Goal: Information Seeking & Learning: Learn about a topic

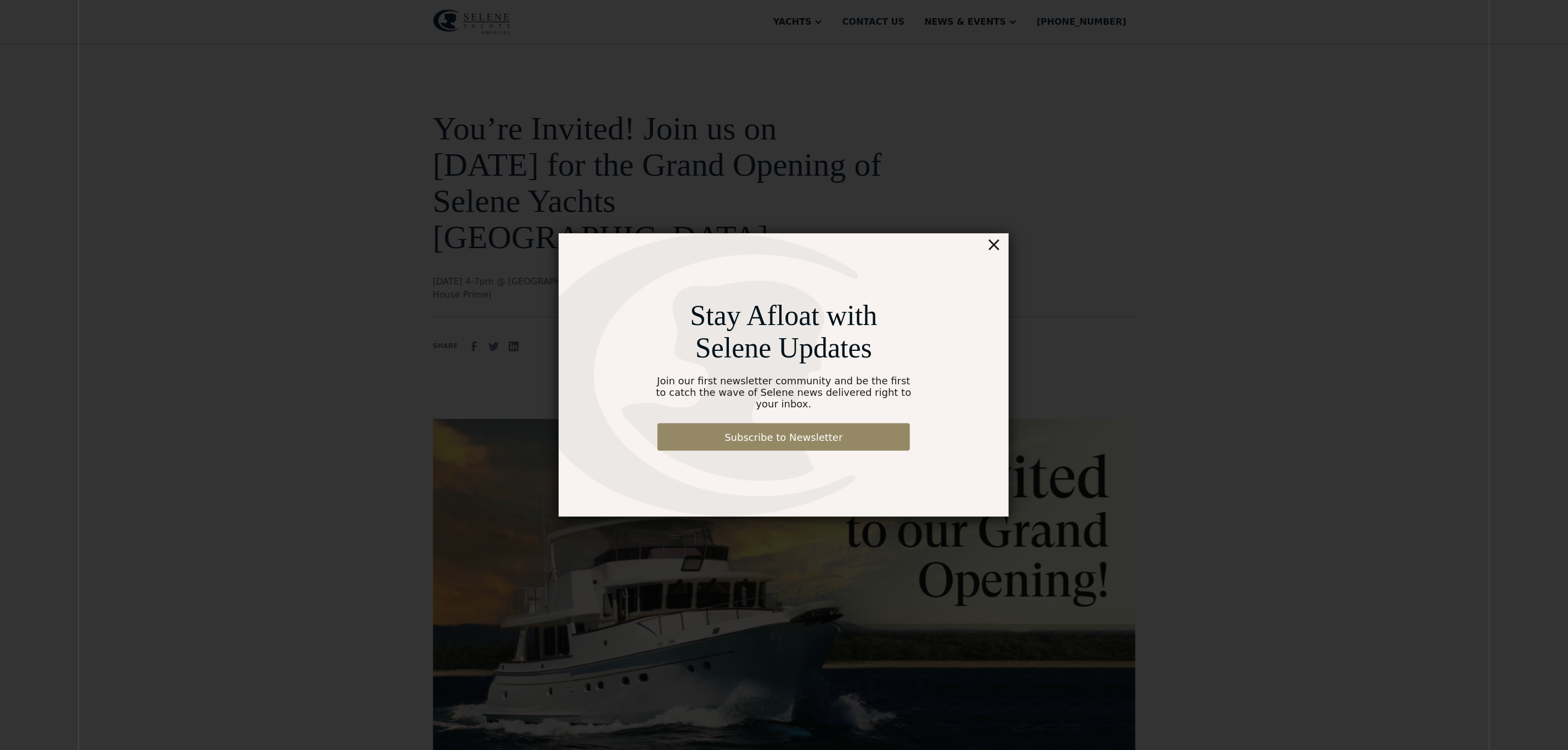
click at [998, 250] on div "×" at bounding box center [994, 244] width 16 height 22
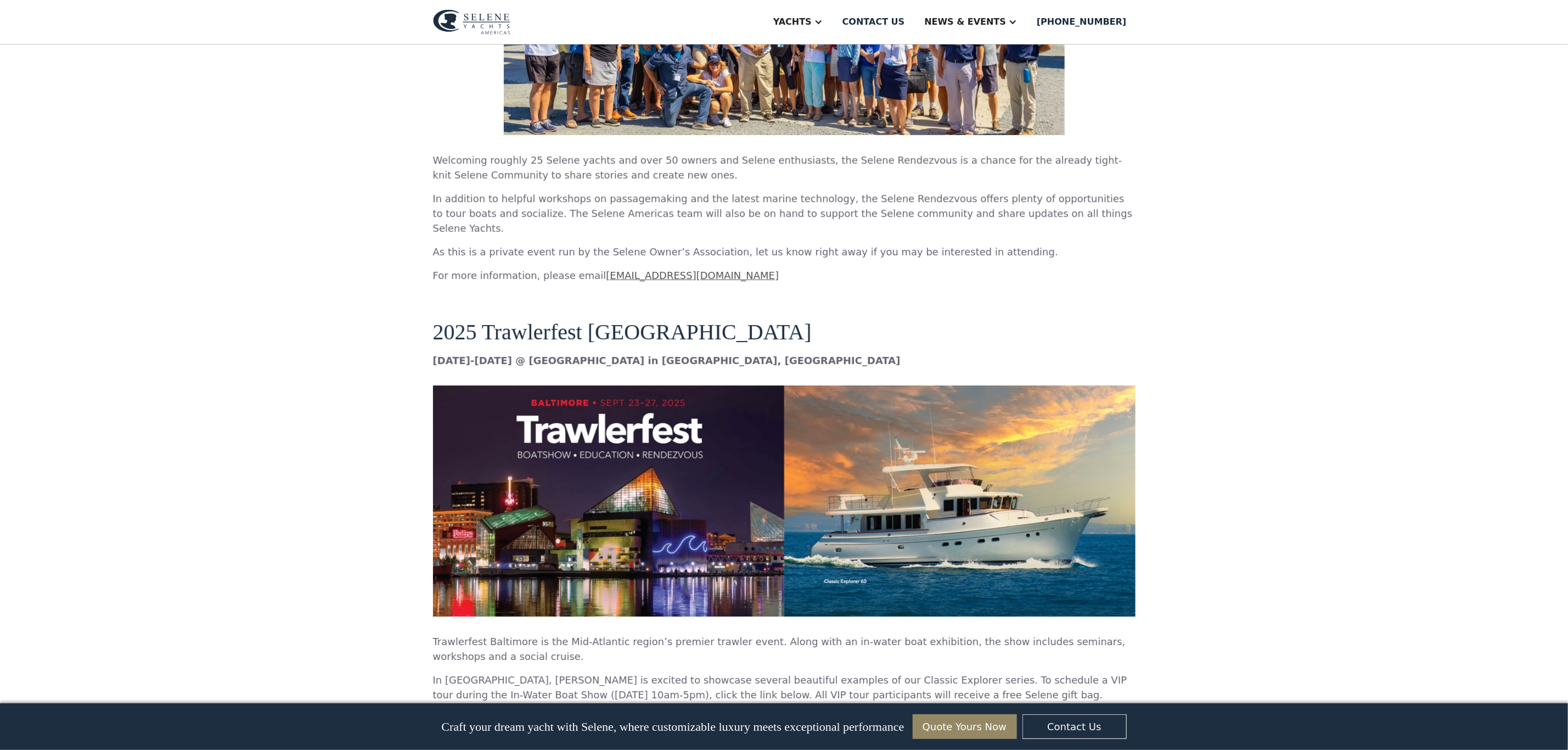
click at [519, 430] on img at bounding box center [784, 501] width 702 height 231
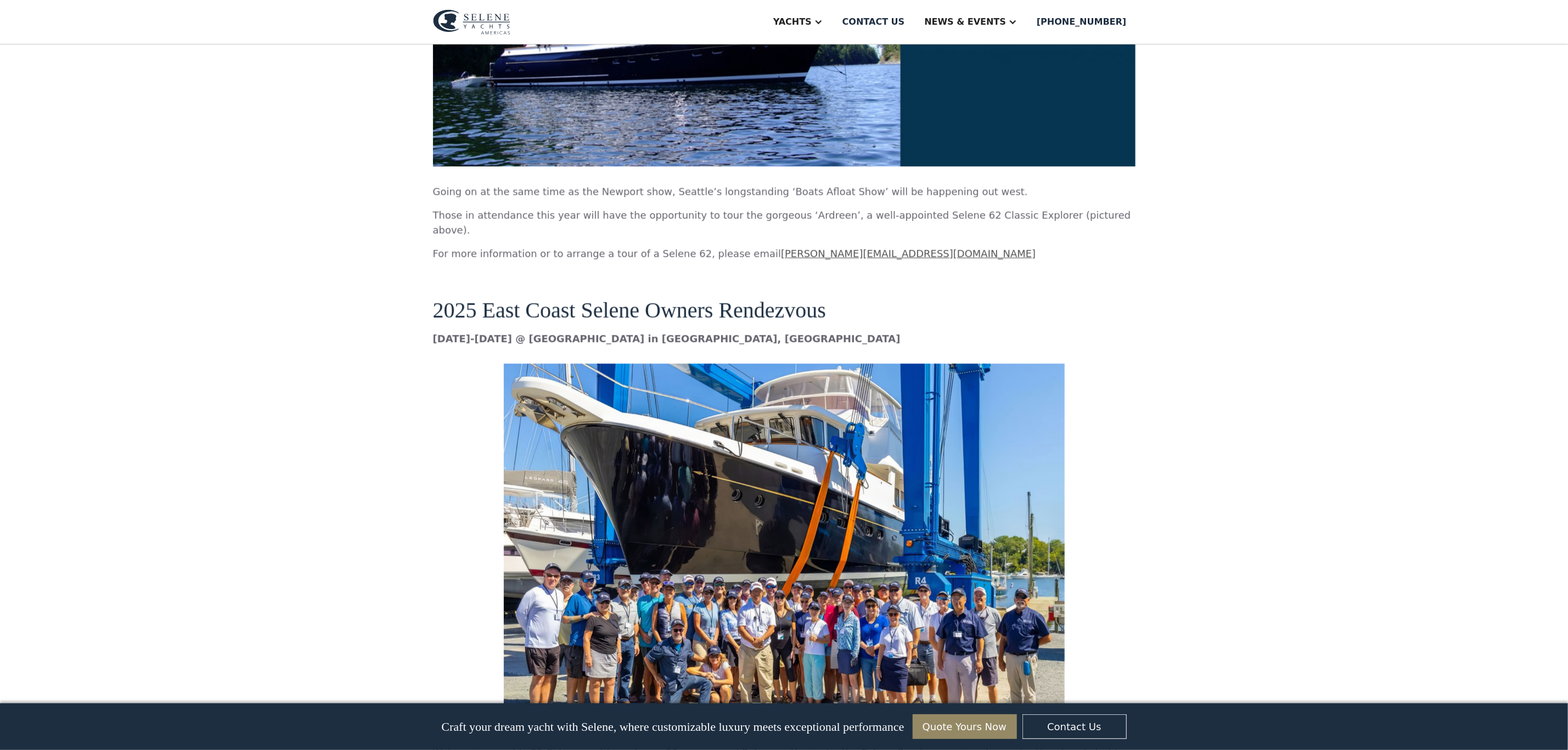
scroll to position [1729, 0]
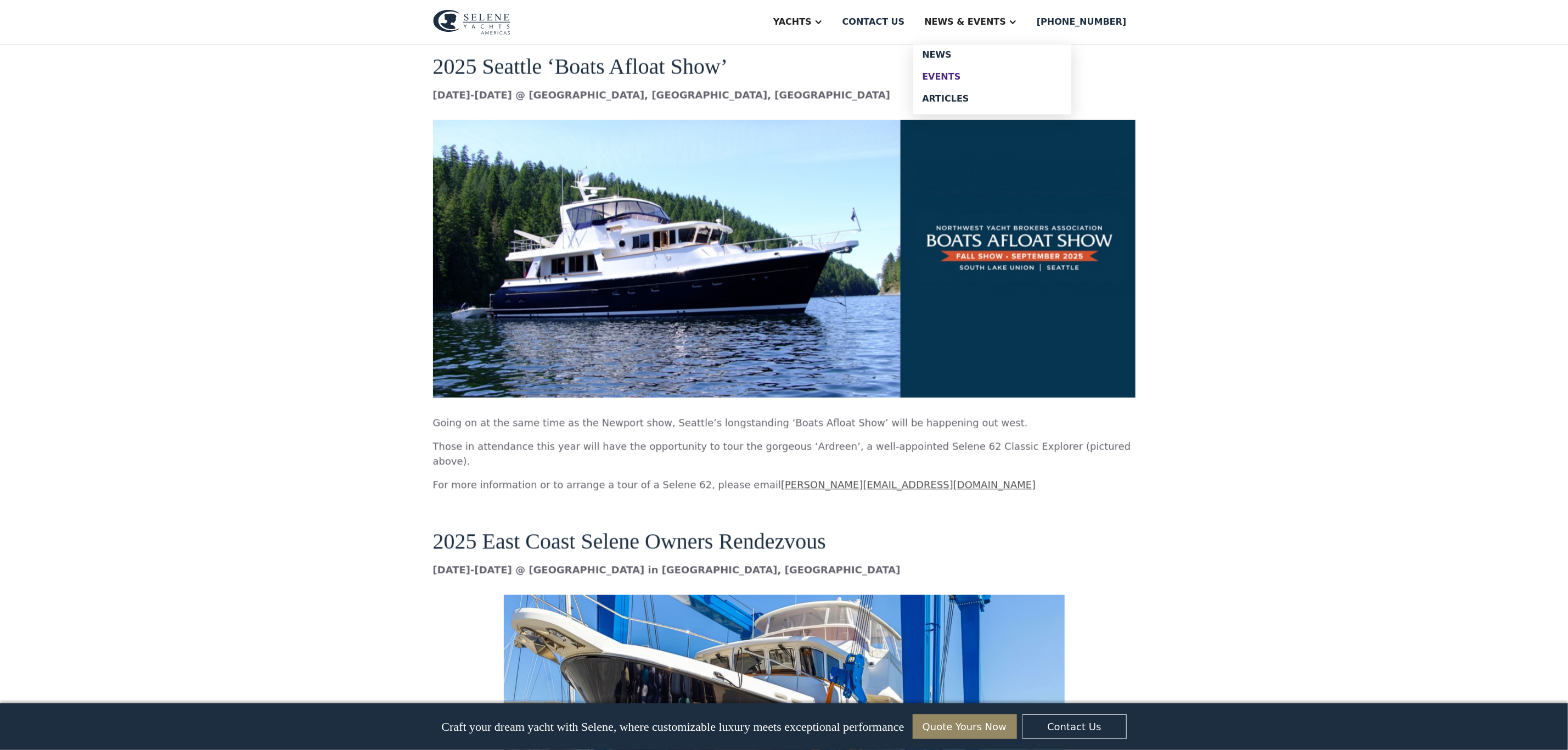
click at [981, 72] on div "Events" at bounding box center [992, 77] width 141 height 9
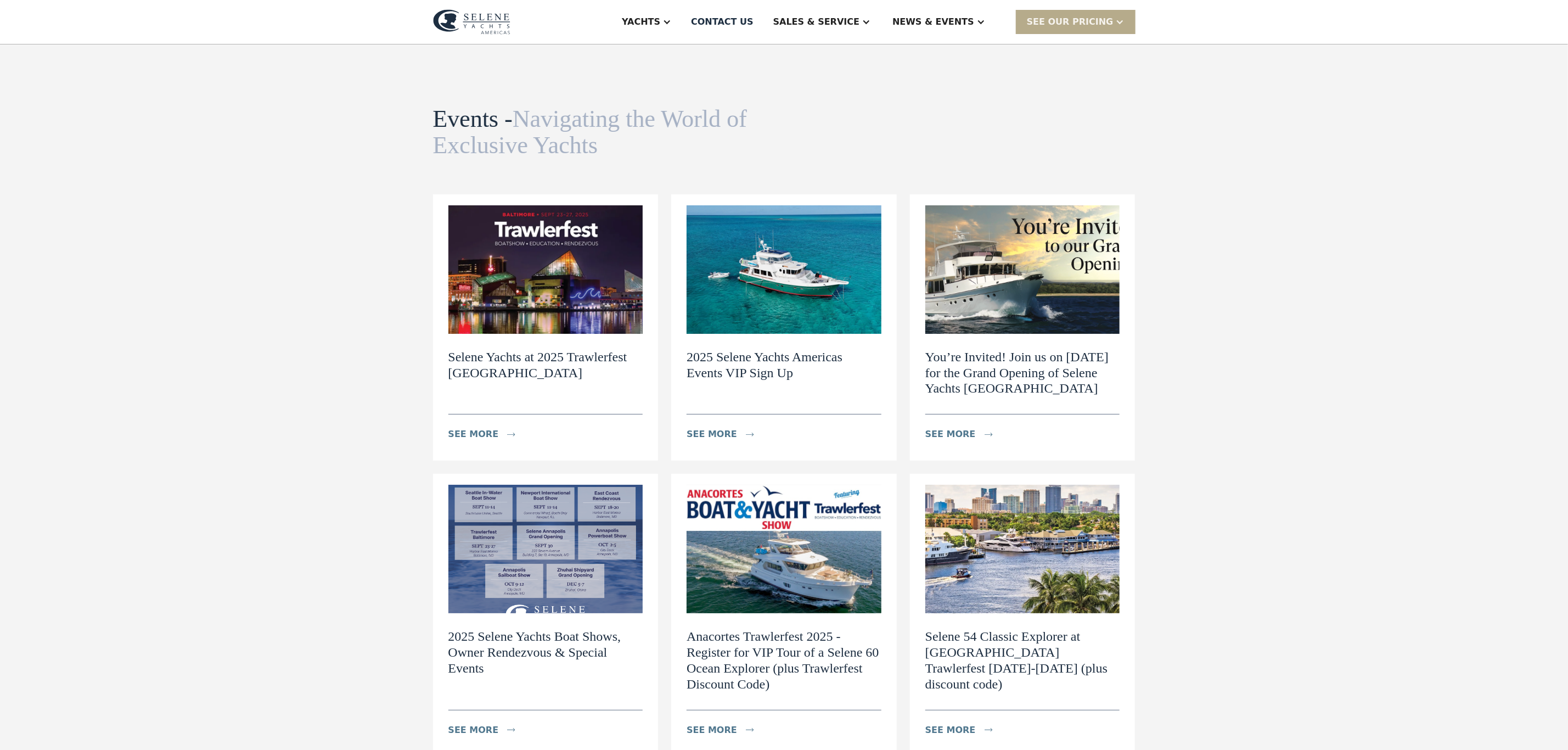
click at [536, 326] on img at bounding box center [546, 269] width 195 height 128
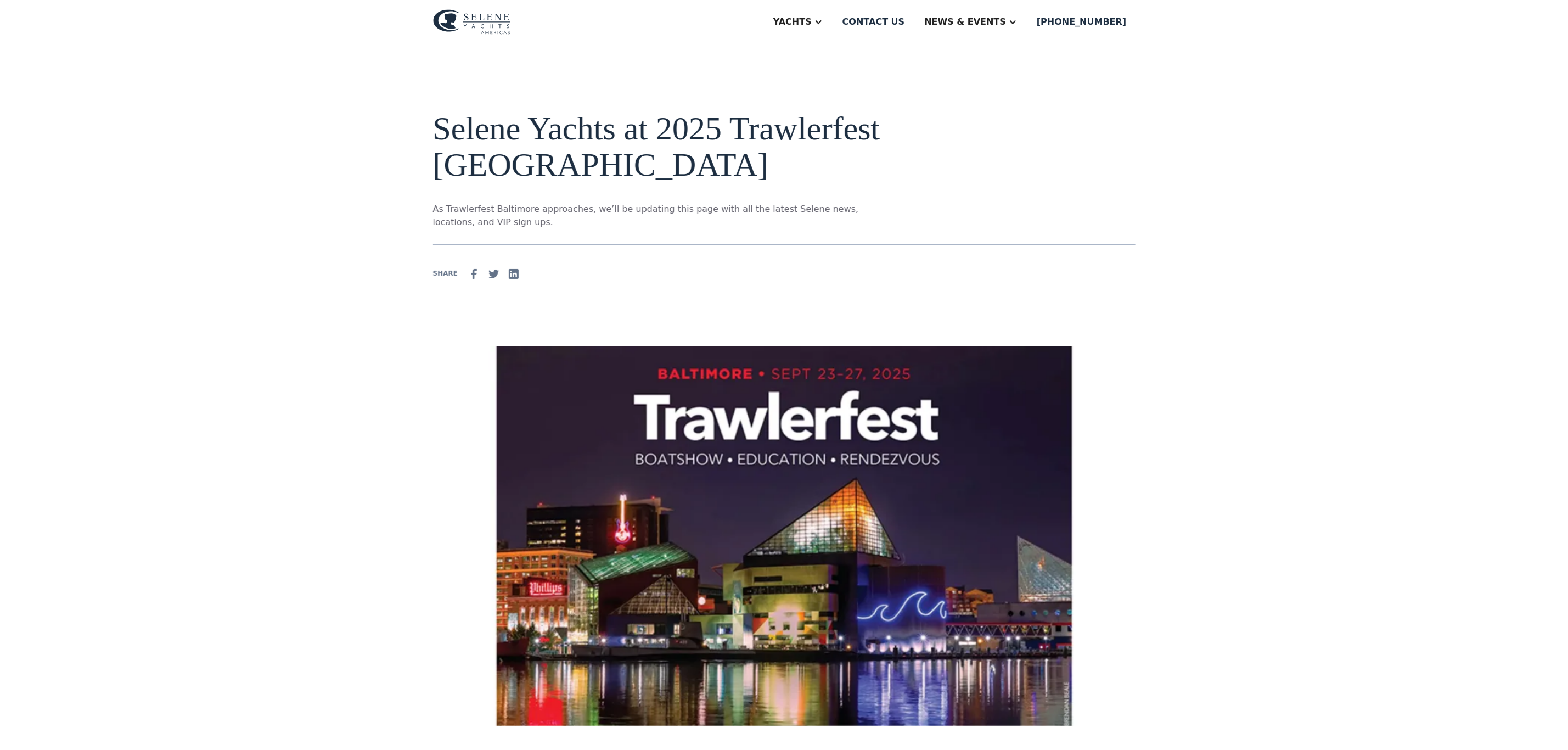
click at [466, 17] on img at bounding box center [471, 21] width 77 height 25
